Goal: Obtain resource: Download file/media

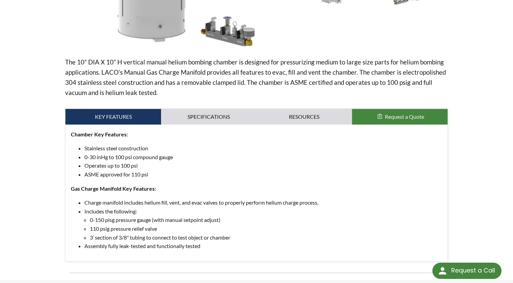
scroll to position [132, 0]
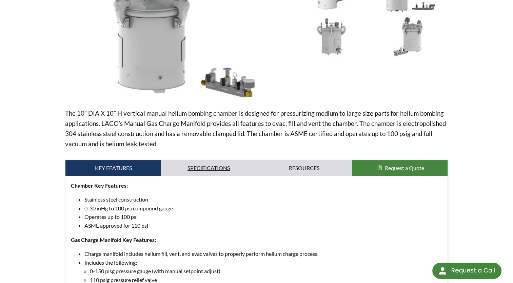
click at [221, 165] on link "Specifications" at bounding box center [209, 168] width 96 height 16
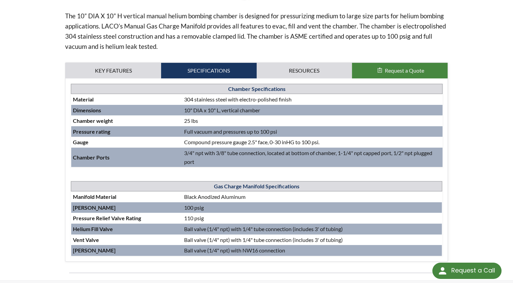
scroll to position [200, 0]
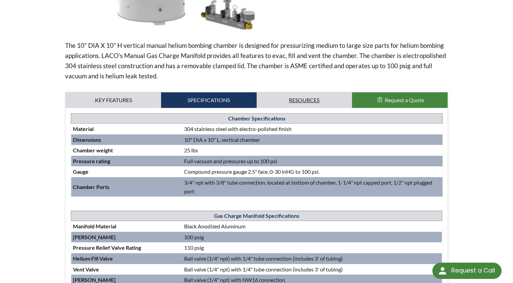
click at [317, 100] on link "Resources" at bounding box center [305, 100] width 96 height 16
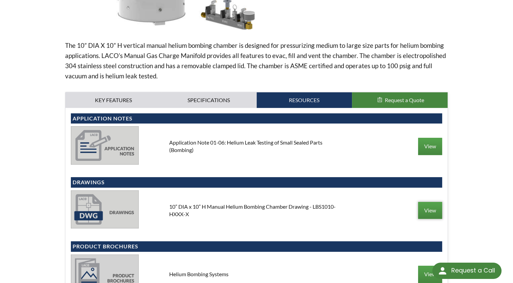
click at [437, 212] on link "View" at bounding box center [430, 210] width 24 height 17
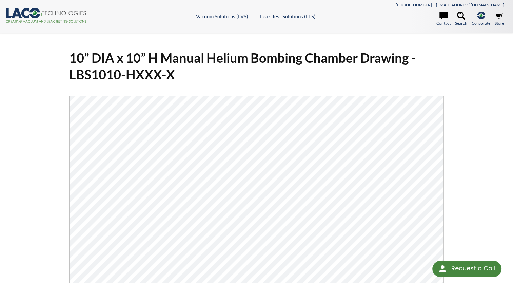
select select "Language Translate Widget"
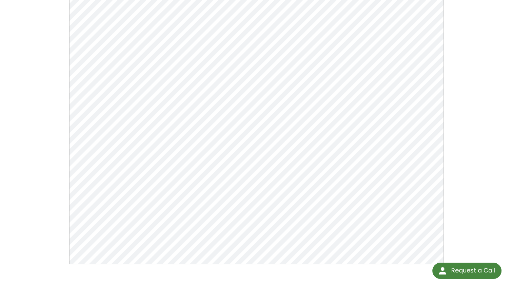
scroll to position [102, 0]
